Goal: Transaction & Acquisition: Register for event/course

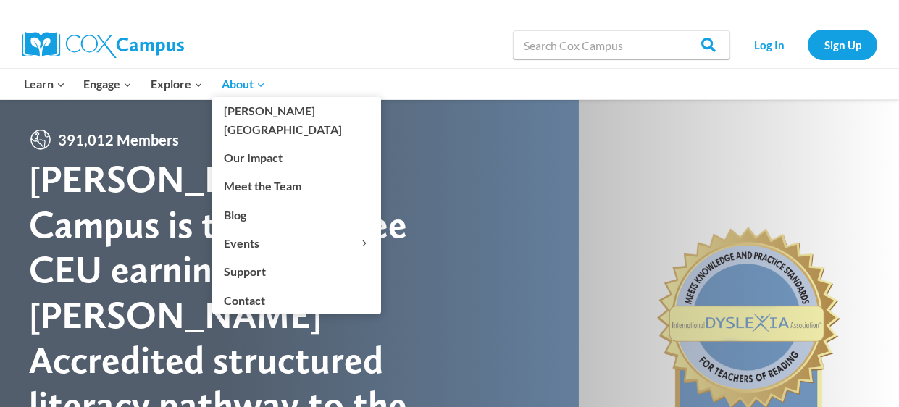
click at [256, 90] on icon "Expand" at bounding box center [261, 85] width 10 height 10
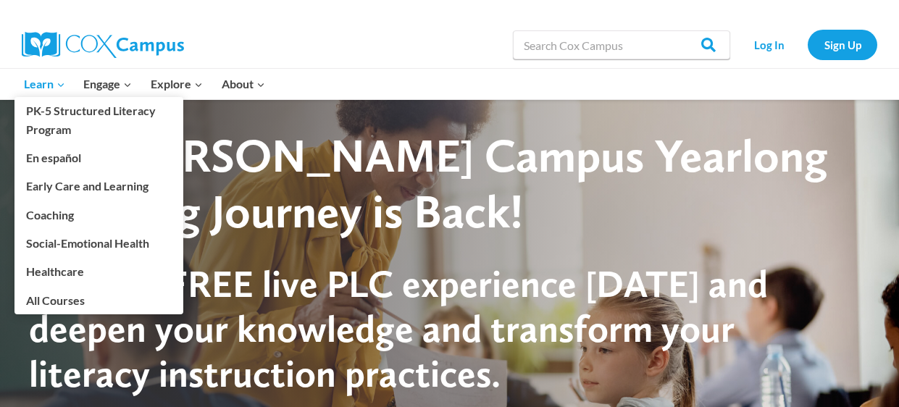
click at [57, 85] on icon "Expand" at bounding box center [61, 85] width 10 height 10
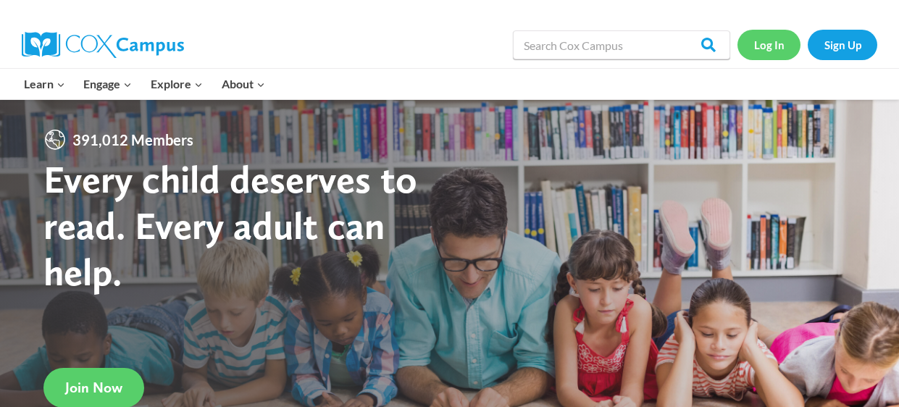
click at [779, 48] on link "Log In" at bounding box center [768, 45] width 63 height 30
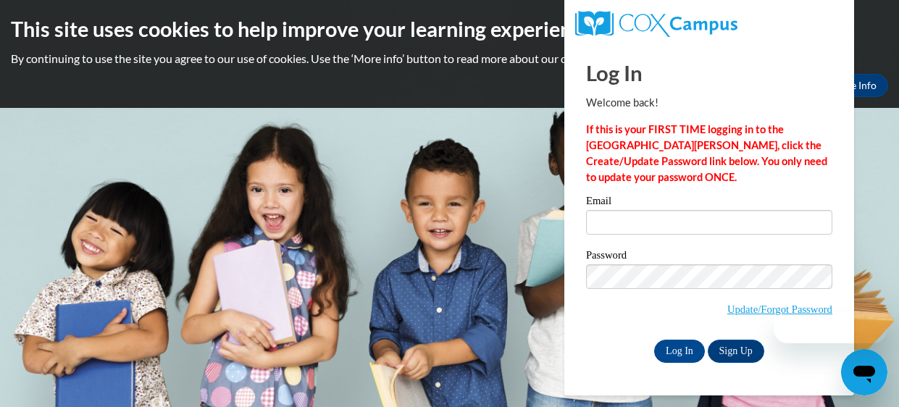
type input "camilleb216@gmail.com"
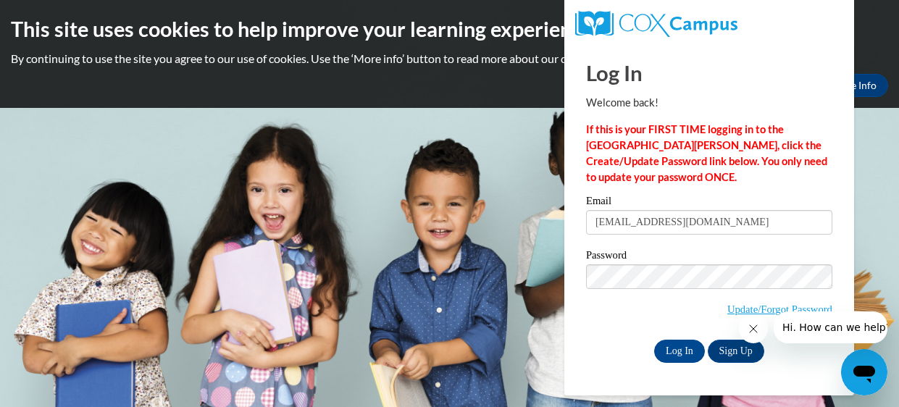
click at [756, 372] on div "Log In Welcome back! If this is your FIRST TIME logging in to the NEW Cox Campu…" at bounding box center [708, 219] width 311 height 352
click at [756, 362] on link "Sign Up" at bounding box center [736, 351] width 57 height 23
click at [737, 354] on link "Sign Up" at bounding box center [736, 351] width 57 height 23
click at [673, 261] on label "Password" at bounding box center [709, 257] width 246 height 14
click at [732, 353] on link "Sign Up" at bounding box center [736, 351] width 57 height 23
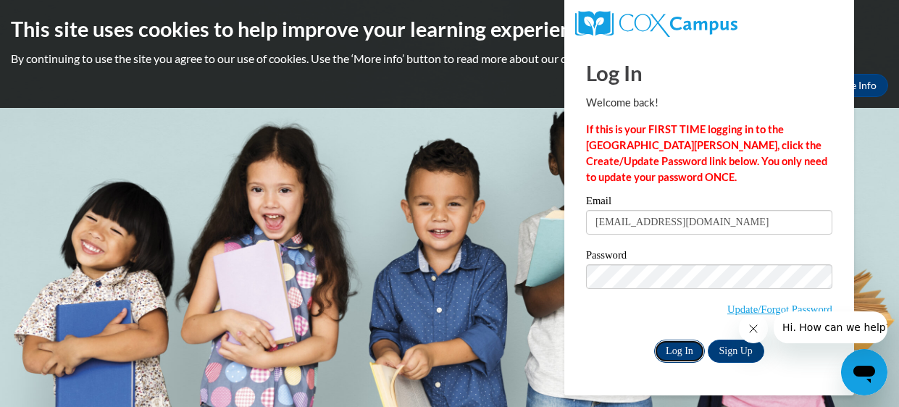
click at [674, 346] on input "Log In" at bounding box center [679, 351] width 51 height 23
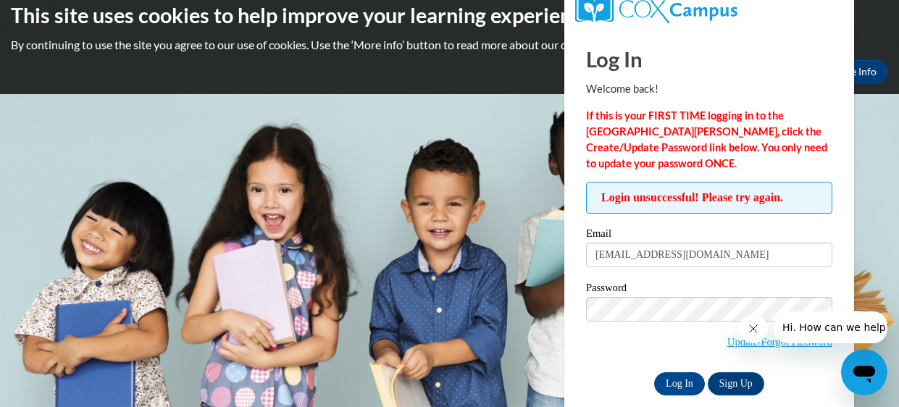
scroll to position [35, 0]
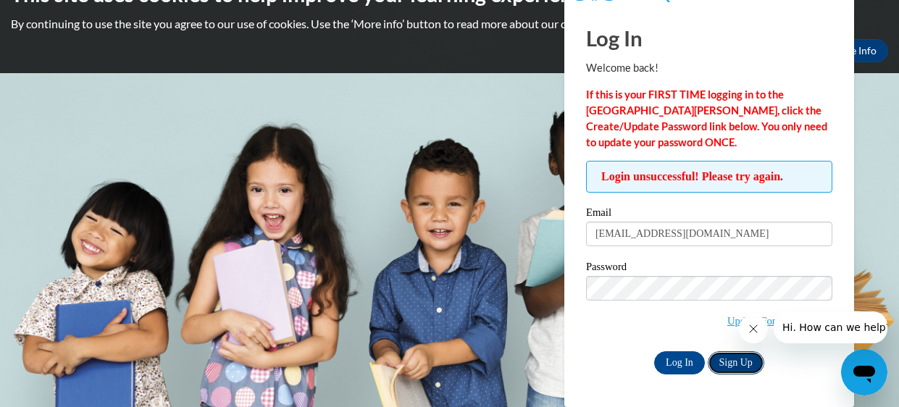
click at [733, 366] on link "Sign Up" at bounding box center [736, 362] width 57 height 23
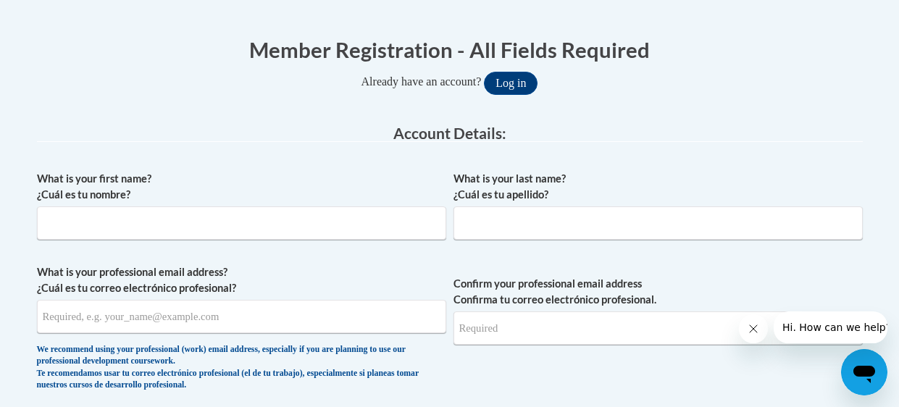
scroll to position [273, 0]
click at [516, 81] on button "Log in" at bounding box center [511, 83] width 54 height 23
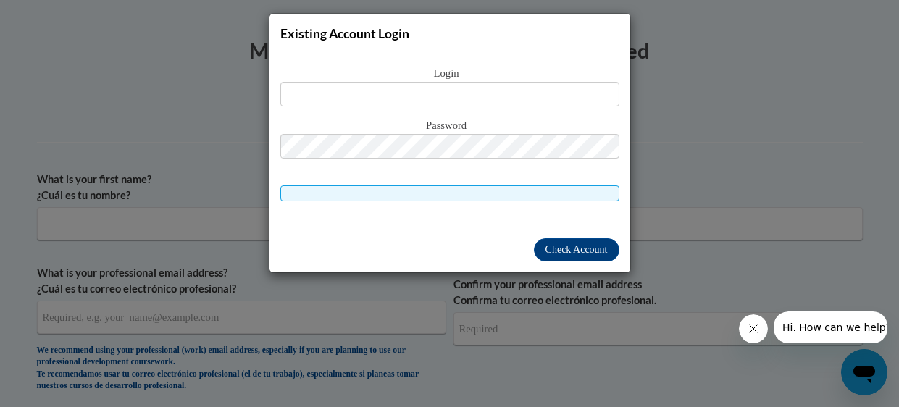
click at [699, 163] on div "Existing Account Login Login Password" at bounding box center [449, 203] width 899 height 407
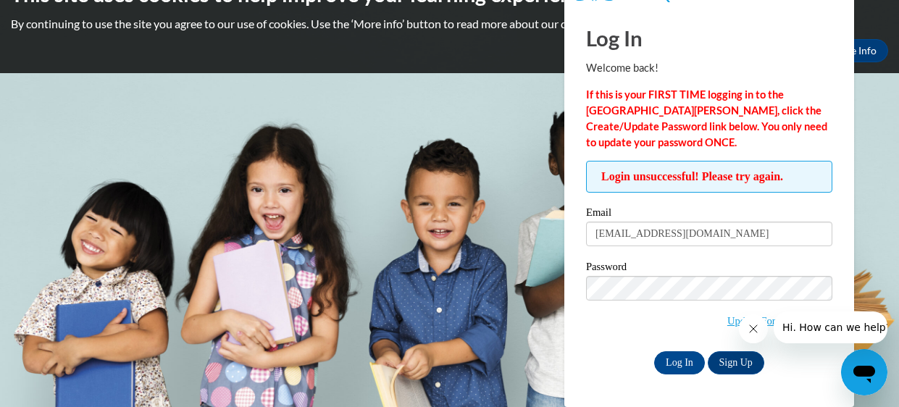
click at [733, 172] on span "Login unsuccessful! Please try again." at bounding box center [709, 177] width 246 height 32
click at [742, 237] on input "[EMAIL_ADDRESS][DOMAIN_NAME]" at bounding box center [709, 234] width 246 height 25
click at [679, 366] on input "Log In" at bounding box center [679, 362] width 51 height 23
click at [817, 185] on span "Login unsuccessful! Please try again." at bounding box center [709, 177] width 246 height 32
click at [813, 325] on span "Hi. How can we help?" at bounding box center [836, 328] width 109 height 12
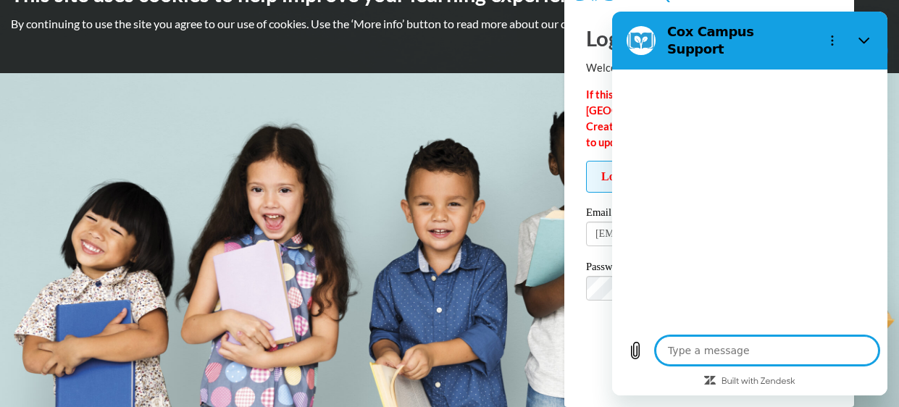
type textarea "x"
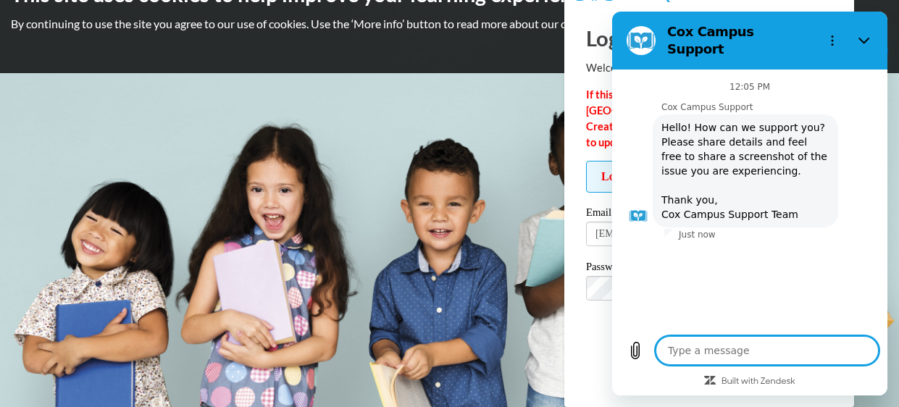
type textarea "t"
type textarea "x"
type textarea "tr"
type textarea "x"
type textarea "try"
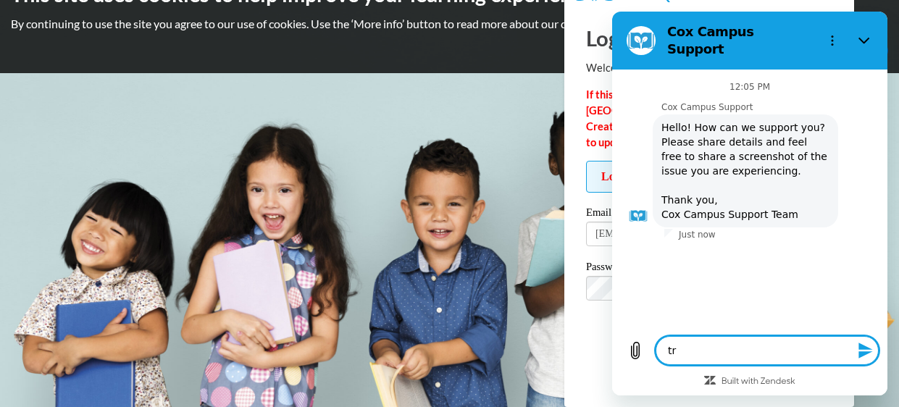
type textarea "x"
type textarea "tryi"
type textarea "x"
type textarea "tryin"
type textarea "x"
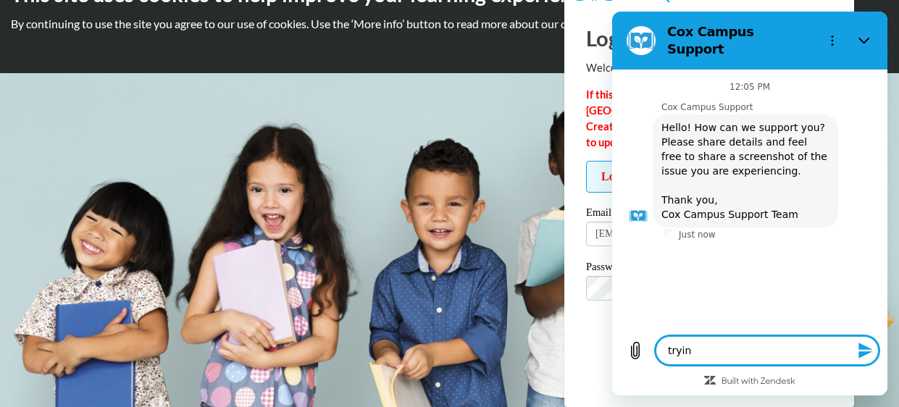
type textarea "trying"
type textarea "x"
type textarea "trying"
type textarea "x"
type textarea "trying t"
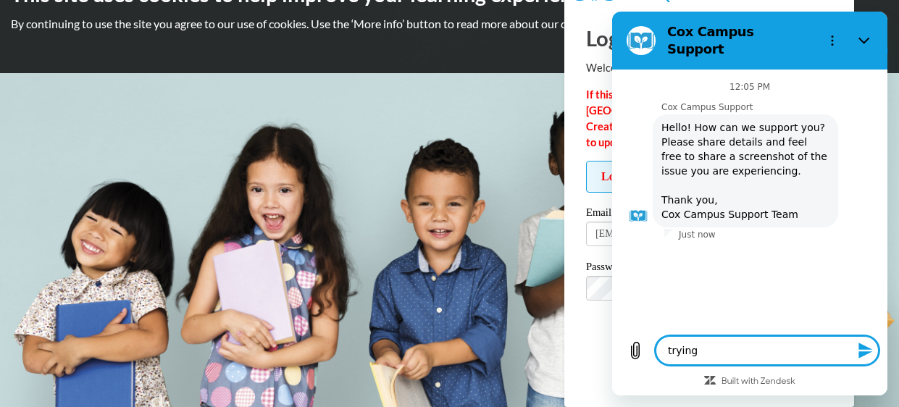
type textarea "x"
type textarea "trying to"
type textarea "x"
type textarea "trying to"
type textarea "x"
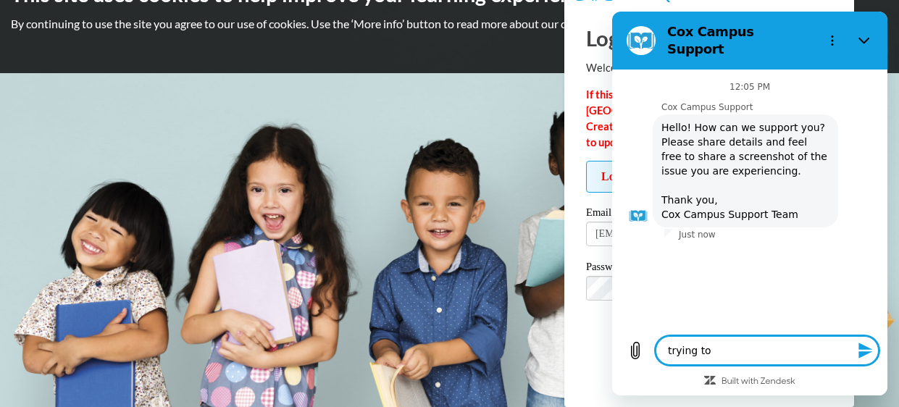
type textarea "trying to l"
type textarea "x"
type textarea "trying to lo"
type textarea "x"
type textarea "trying to log"
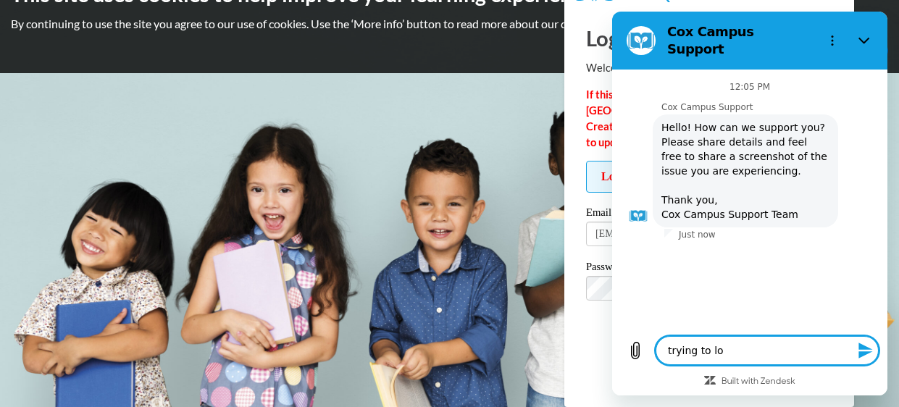
type textarea "x"
type textarea "trying to log"
type textarea "x"
type textarea "trying to log i"
type textarea "x"
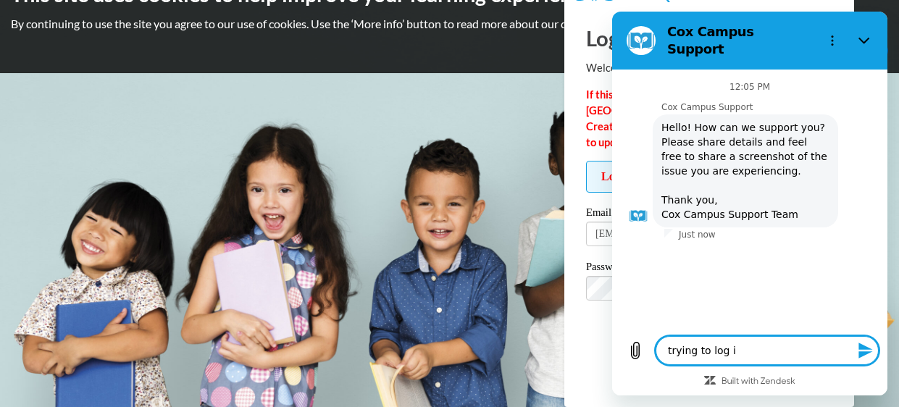
type textarea "trying to log in"
type textarea "x"
type textarea "trying to log in"
type textarea "x"
type textarea "trying to log in t"
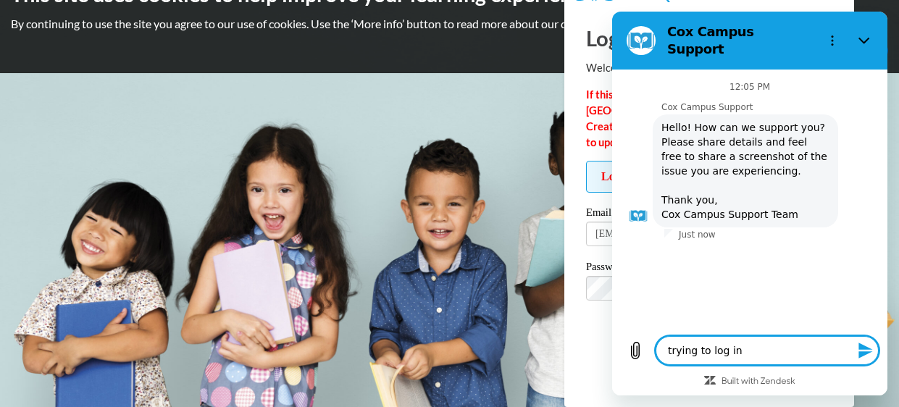
type textarea "x"
type textarea "trying to log in to"
type textarea "x"
type textarea "trying to log in to"
type textarea "x"
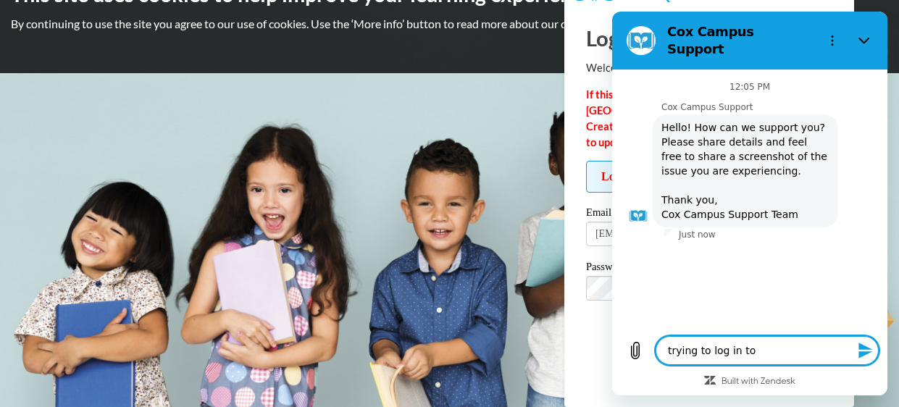
type textarea "trying to log in to c"
type textarea "x"
type textarea "trying to log in to co"
type textarea "x"
type textarea "trying to log in to com"
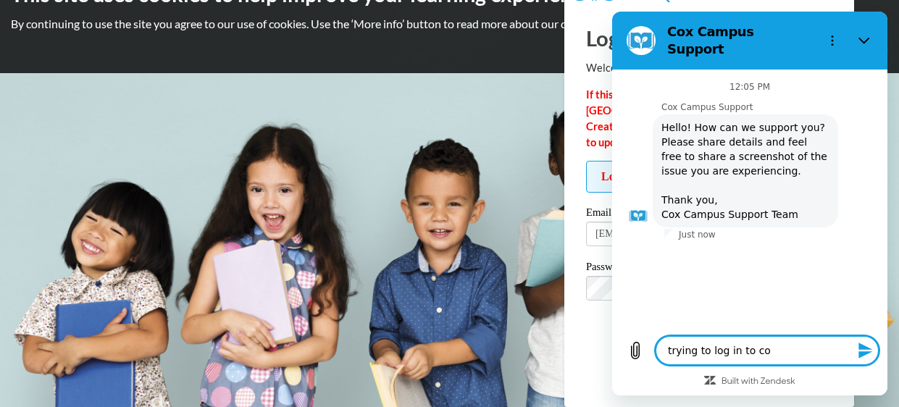
type textarea "x"
type textarea "trying to log in to comp"
type textarea "x"
type textarea "trying to log in to compl"
type textarea "x"
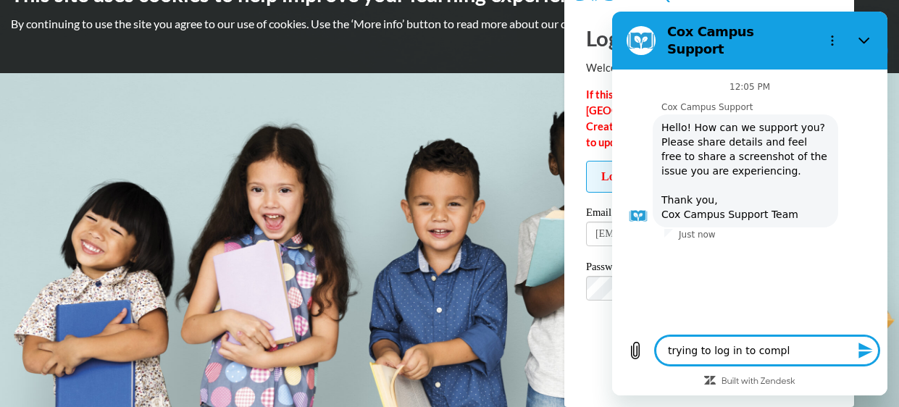
type textarea "trying to log in to comple"
type textarea "x"
type textarea "trying to log in to complet"
type textarea "x"
type textarea "trying to log in to complete"
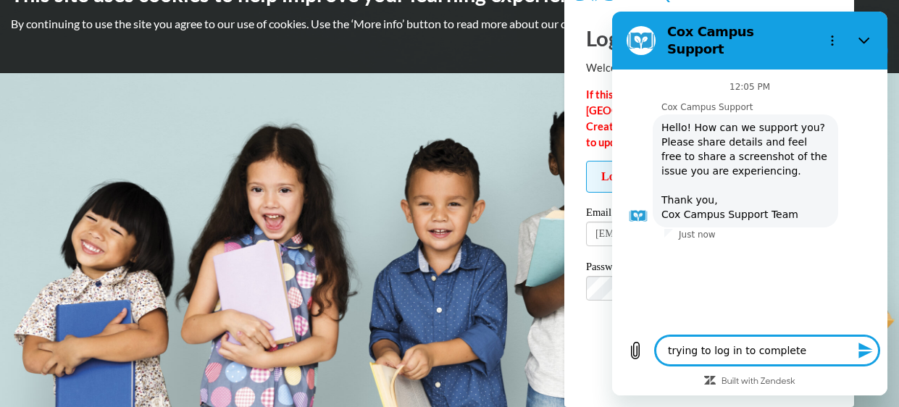
type textarea "x"
type textarea "trying to log in to complete"
type textarea "x"
type textarea "trying to log in to complete t"
type textarea "x"
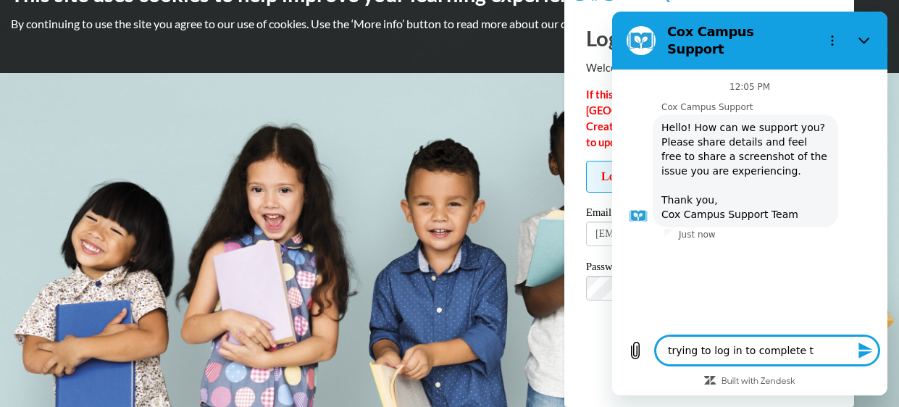
type textarea "trying to log in to complete th"
type textarea "x"
type textarea "trying to log in to complete the"
type textarea "x"
type textarea "trying to log in to complete the"
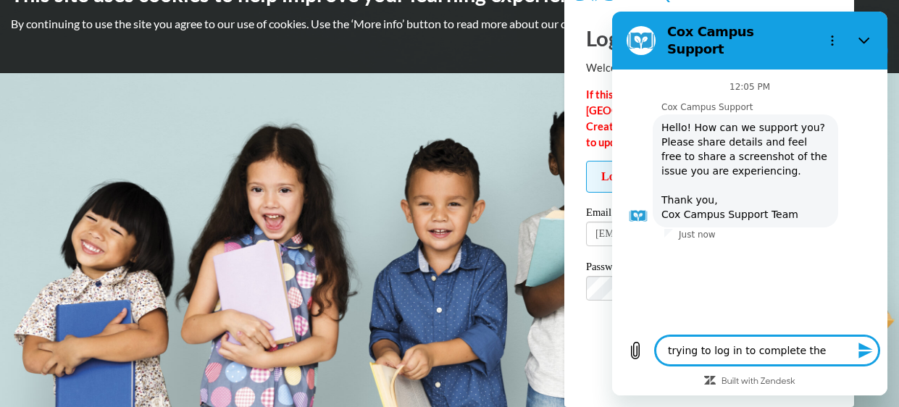
type textarea "x"
type textarea "trying to log in to complete the c"
type textarea "x"
type textarea "trying to log in to complete the cl"
type textarea "x"
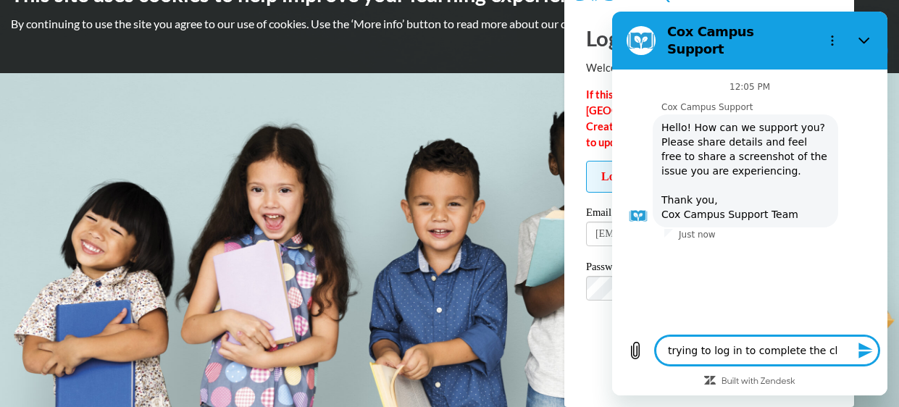
type textarea "trying to log in to complete the cla"
type textarea "x"
type textarea "trying to log in to complete the clas"
type textarea "x"
type textarea "trying to log in to complete the class"
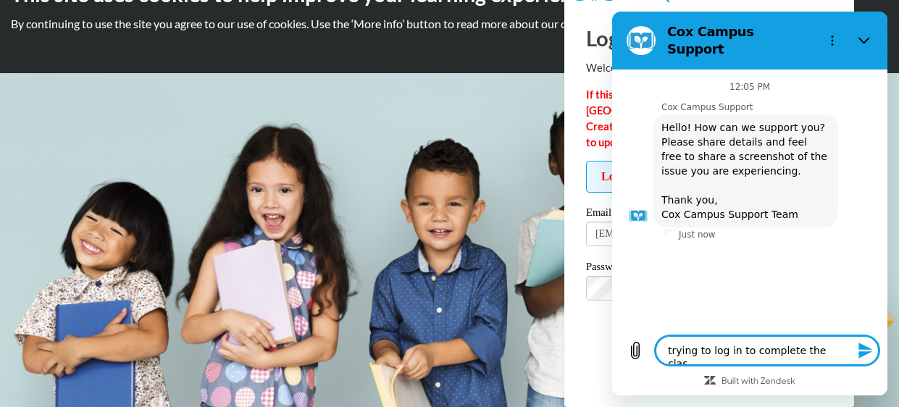
type textarea "x"
type textarea "trying to log in to complete the classe"
type textarea "x"
type textarea "trying to log in to complete the classes"
type textarea "x"
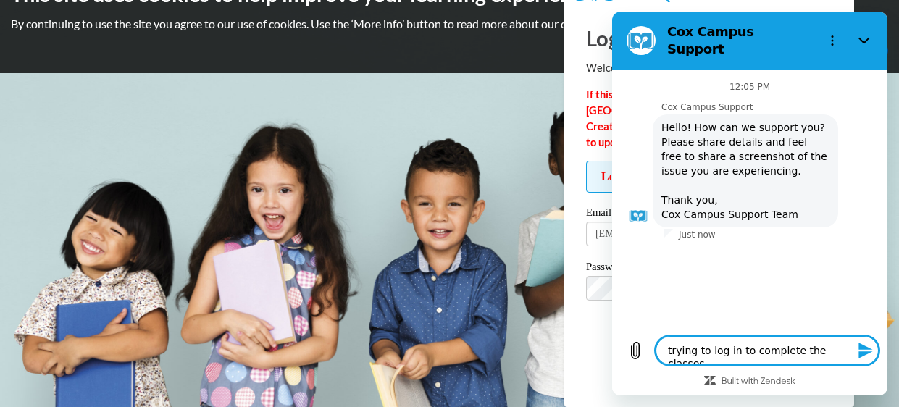
type textarea "trying to log in to complete the classes"
click at [866, 356] on icon "Send message" at bounding box center [865, 350] width 17 height 17
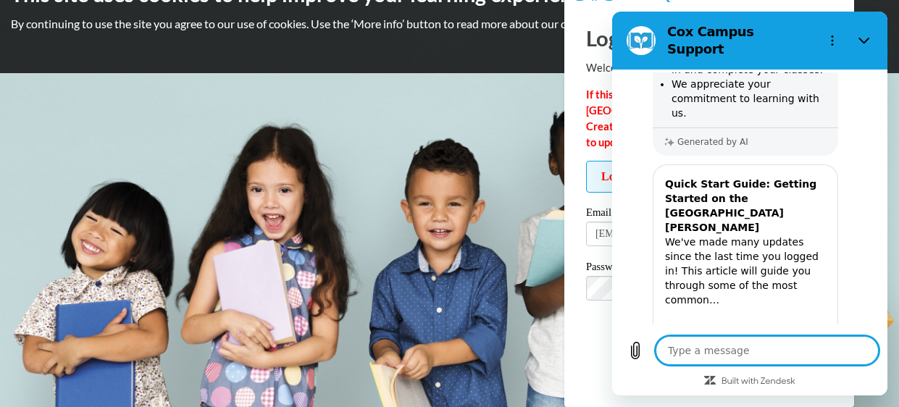
scroll to position [382, 0]
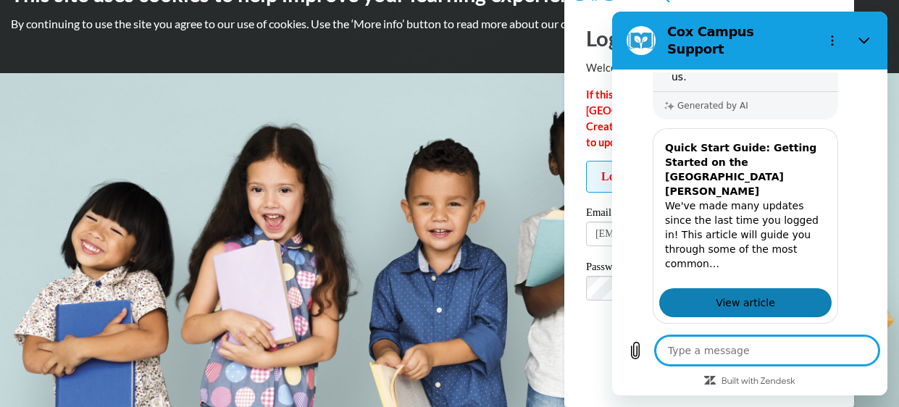
click at [786, 288] on link "View article" at bounding box center [745, 302] width 172 height 29
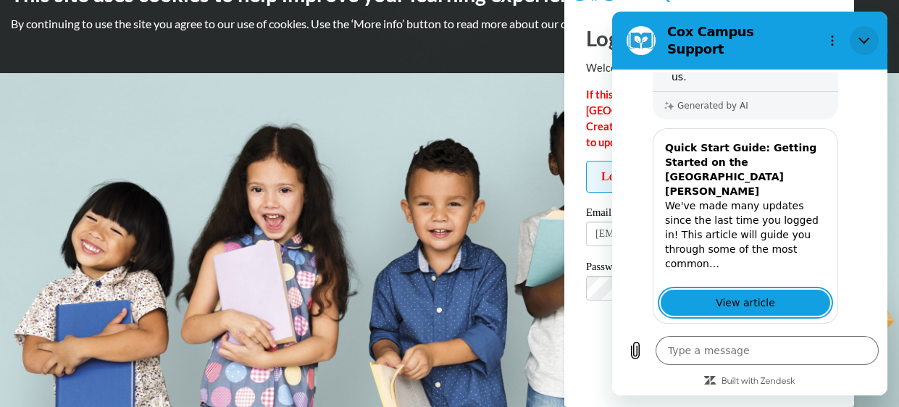
click at [870, 30] on button "Close" at bounding box center [864, 40] width 29 height 29
type textarea "x"
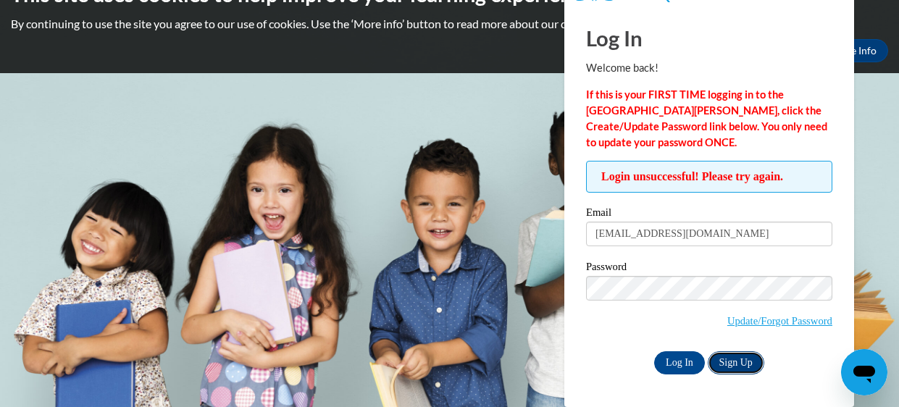
click at [748, 367] on link "Sign Up" at bounding box center [736, 362] width 57 height 23
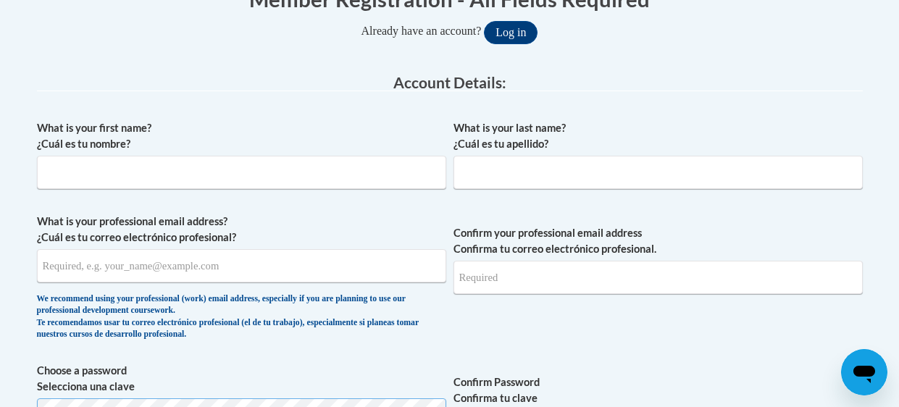
scroll to position [323, 0]
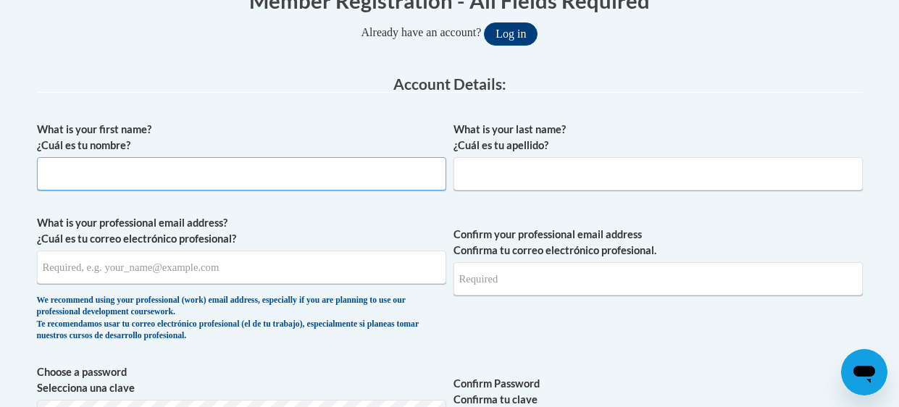
click at [106, 167] on input "What is your first name? ¿Cuál es tu nombre?" at bounding box center [241, 173] width 409 height 33
type input "Camille"
type input "Bolton"
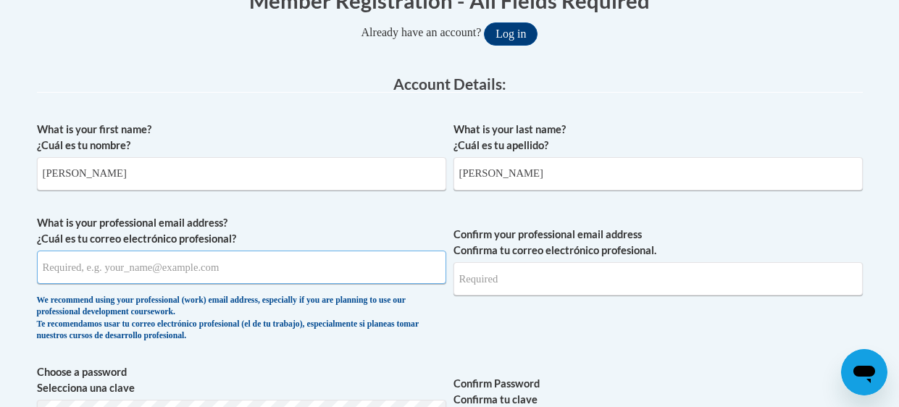
type input "[EMAIL_ADDRESS][DOMAIN_NAME]"
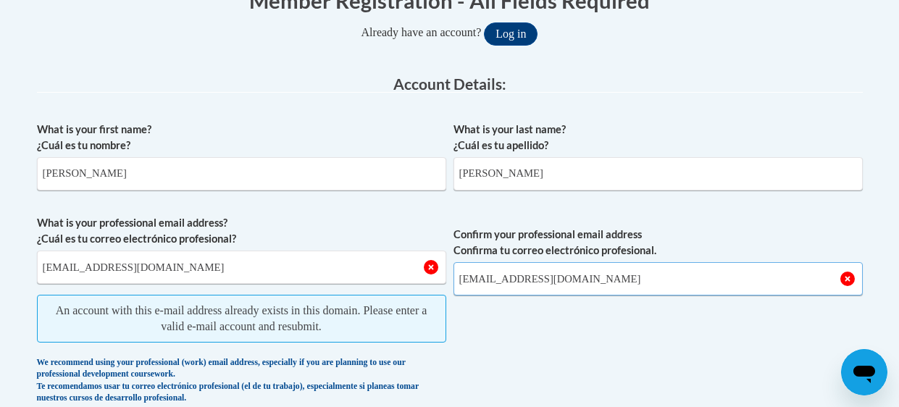
click at [487, 279] on input "[EMAIL_ADDRESS][DOMAIN_NAME]" at bounding box center [657, 278] width 409 height 33
click at [490, 279] on input "[EMAIL_ADDRESS][DOMAIN_NAME]" at bounding box center [657, 278] width 409 height 33
click at [495, 275] on input "[EMAIL_ADDRESS][DOMAIN_NAME]" at bounding box center [657, 278] width 409 height 33
click at [485, 281] on input "[EMAIL_ADDRESS][DOMAIN_NAME]" at bounding box center [657, 278] width 409 height 33
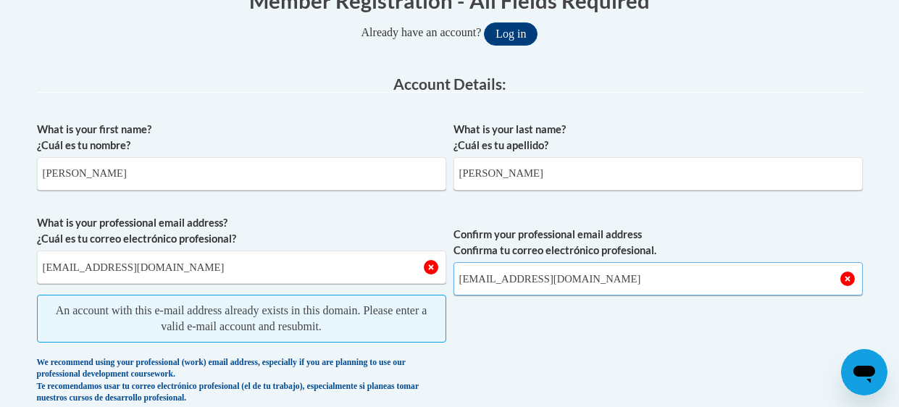
click at [485, 277] on input "[EMAIL_ADDRESS][DOMAIN_NAME]" at bounding box center [657, 278] width 409 height 33
click at [488, 277] on input "[EMAIL_ADDRESS][DOMAIN_NAME]" at bounding box center [657, 278] width 409 height 33
click at [487, 278] on input "[EMAIL_ADDRESS][DOMAIN_NAME]" at bounding box center [657, 278] width 409 height 33
click at [508, 275] on input "camillemb216@gmail.com" at bounding box center [657, 278] width 409 height 33
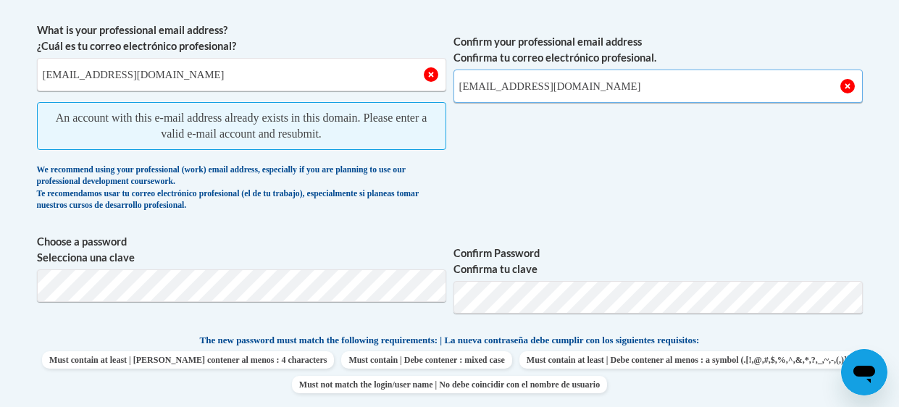
scroll to position [521, 0]
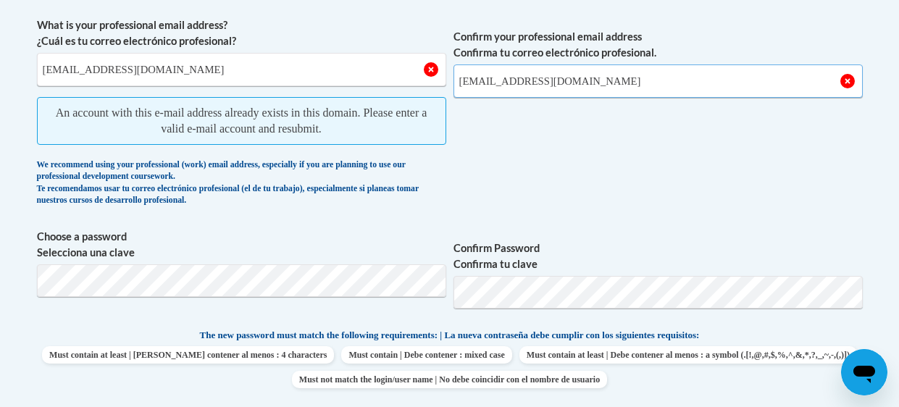
type input "camillembolton216@gmail.com"
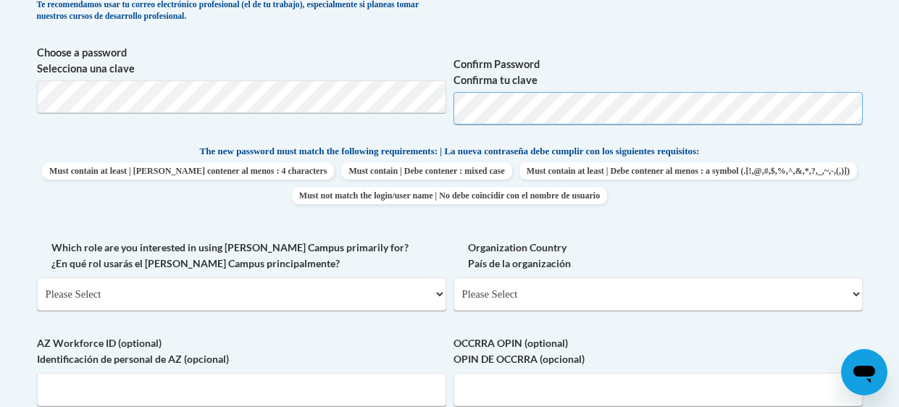
scroll to position [643, 0]
click at [853, 295] on select "Please Select United States | Estados Unidos Outside of the United States | Fue…" at bounding box center [657, 293] width 409 height 33
select select "ad49bcad-a171-4b2e-b99c-48b446064914"
click at [453, 277] on select "Please Select United States | Estados Unidos Outside of the United States | Fue…" at bounding box center [657, 293] width 409 height 33
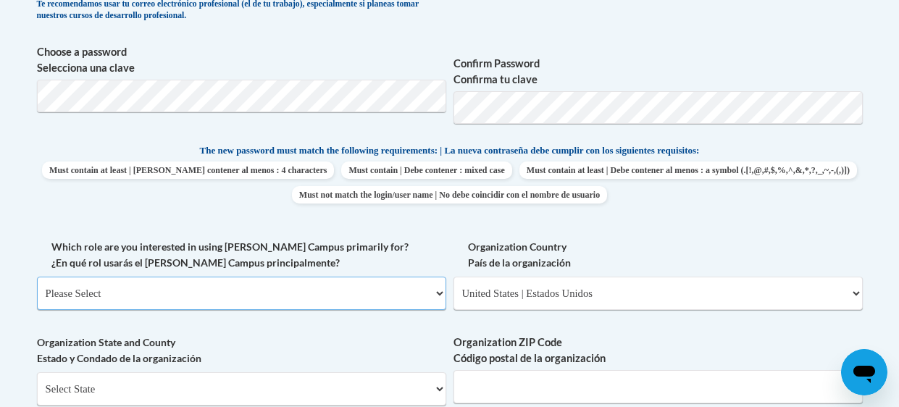
click at [432, 288] on select "Please Select College/University | Colegio/Universidad Community/Nonprofit Part…" at bounding box center [241, 293] width 409 height 33
select select "fbf2d438-af2f-41f8-98f1-81c410e29de3"
click at [37, 277] on select "Please Select College/University | Colegio/Universidad Community/Nonprofit Part…" at bounding box center [241, 293] width 409 height 33
select select "null"
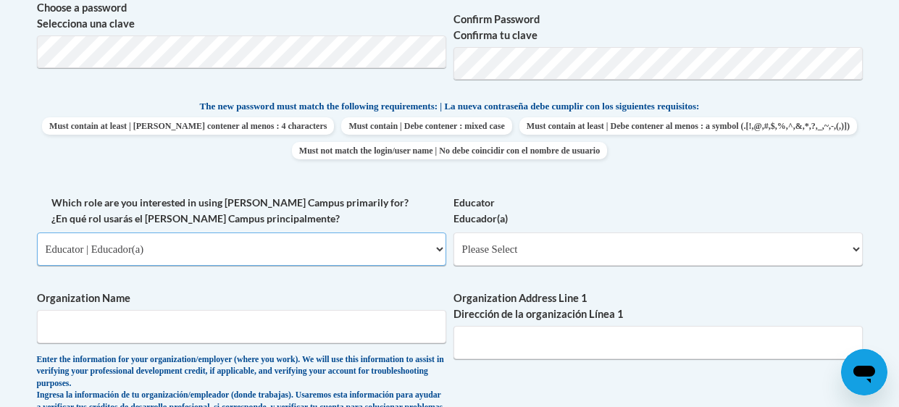
scroll to position [689, 0]
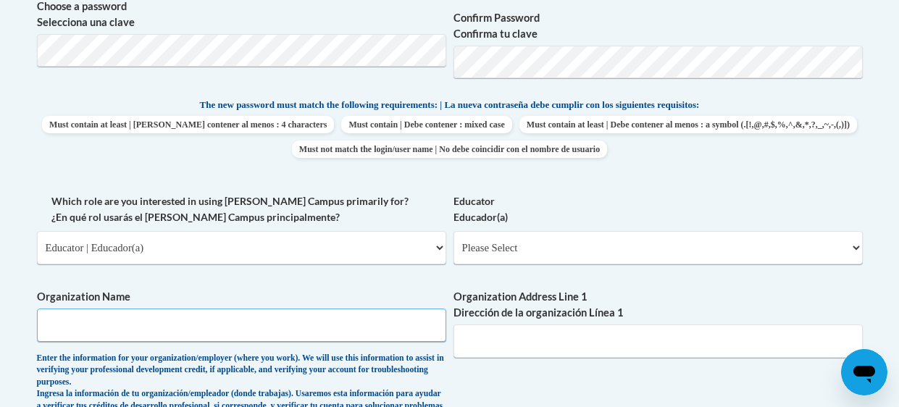
click at [123, 322] on input "Organization Name" at bounding box center [241, 325] width 409 height 33
type input "Wieuca Day School"
click at [727, 343] on input "Organization Address Line 1 Dirección de la organización Línea 1" at bounding box center [657, 341] width 409 height 33
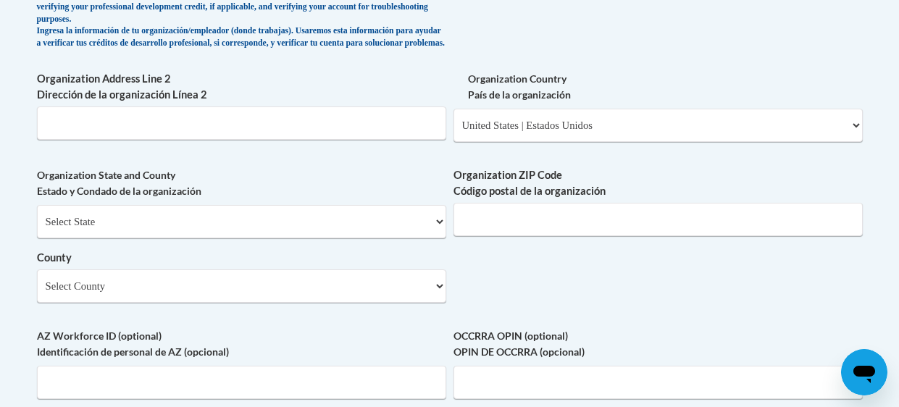
scroll to position [1055, 0]
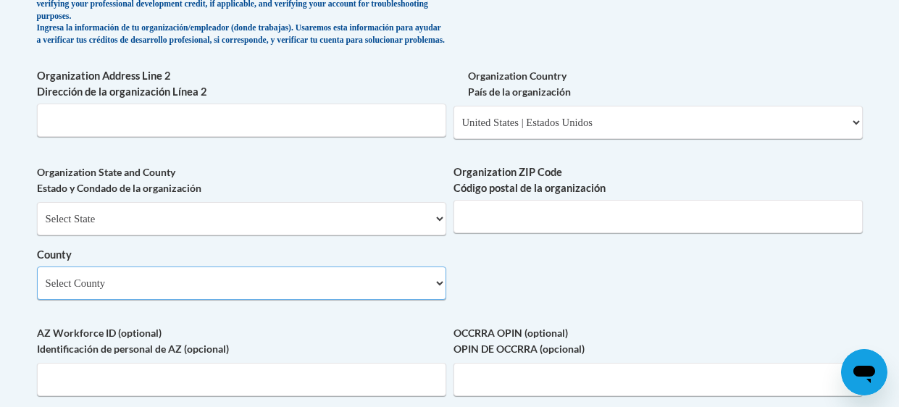
click at [143, 300] on select "Select County Appling Atkinson Bacon Baker Baldwin Banks Barrow Bartow Ben Hill…" at bounding box center [241, 283] width 409 height 33
select select "Butts"
click at [37, 277] on select "Select County Appling Atkinson Bacon Baker Baldwin Banks Barrow Bartow Ben Hill…" at bounding box center [241, 283] width 409 height 33
click at [98, 300] on select "Select County Appling Atkinson Bacon Baker Baldwin Banks Barrow Bartow Ben Hill…" at bounding box center [241, 283] width 409 height 33
